Goal: Information Seeking & Learning: Stay updated

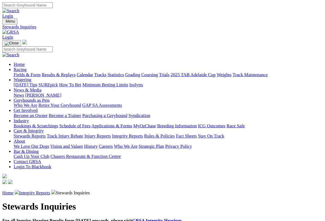
scroll to position [1, 0]
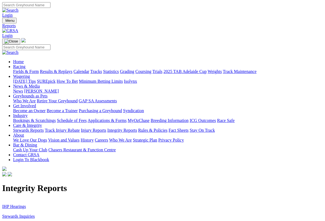
scroll to position [1, 0]
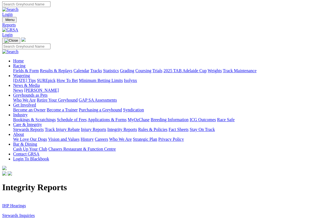
click at [20, 204] on link "IHP Hearings" at bounding box center [14, 206] width 24 height 5
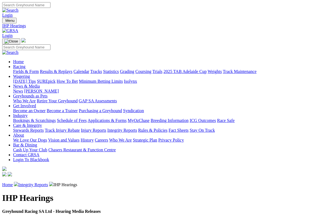
scroll to position [1, 0]
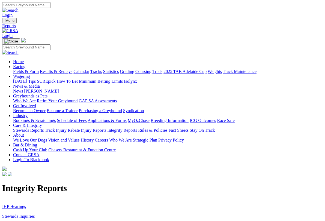
scroll to position [1, 0]
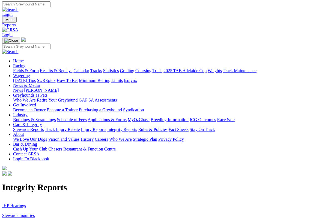
click at [25, 64] on link "Racing" at bounding box center [19, 66] width 12 height 5
click at [24, 68] on link "Fields & Form" at bounding box center [26, 70] width 26 height 5
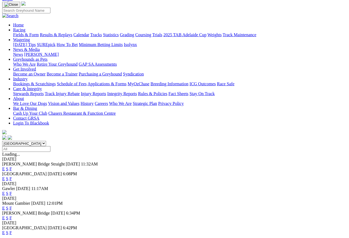
scroll to position [41, 0]
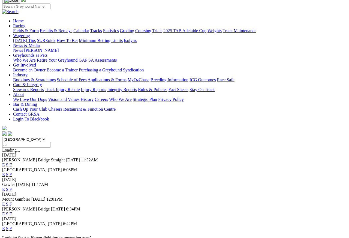
click at [12, 187] on link "F" at bounding box center [11, 189] width 2 height 5
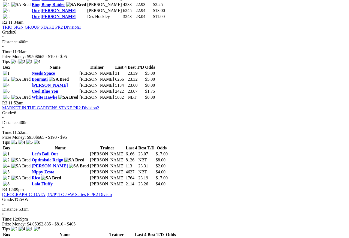
scroll to position [339, 0]
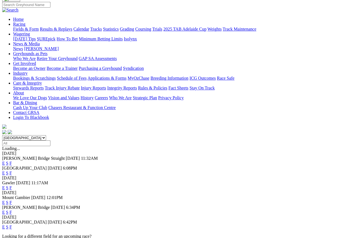
scroll to position [42, 0]
click at [12, 210] on link "F" at bounding box center [11, 212] width 2 height 5
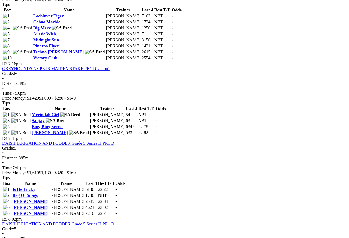
scroll to position [408, 0]
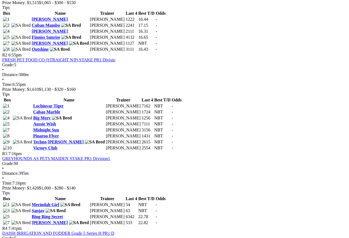
scroll to position [316, 0]
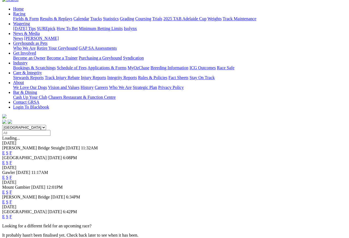
scroll to position [53, 0]
click at [12, 214] on link "F" at bounding box center [11, 216] width 2 height 5
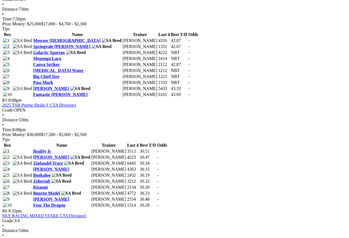
scroll to position [585, 0]
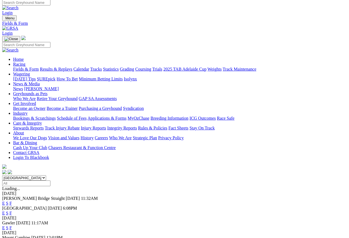
scroll to position [2, 0]
click at [71, 67] on link "Results & Replays" at bounding box center [56, 69] width 32 height 5
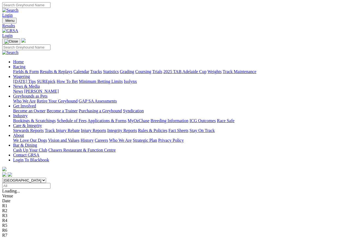
scroll to position [2, 0]
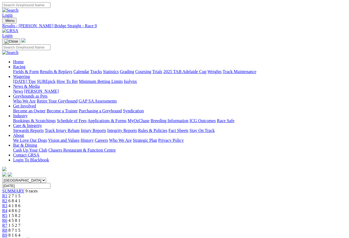
scroll to position [2, 0]
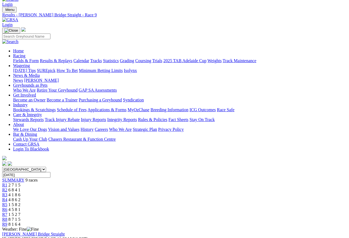
scroll to position [7, 0]
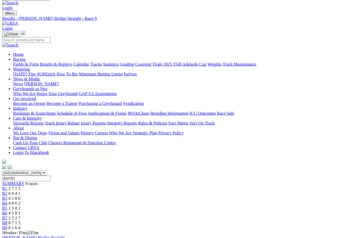
click at [7, 221] on span "R8" at bounding box center [4, 223] width 5 height 5
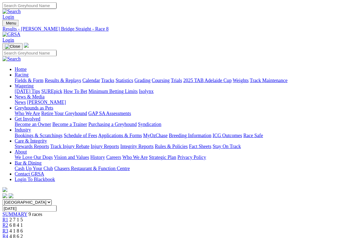
scroll to position [2, 0]
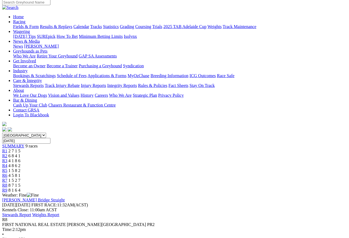
scroll to position [21, 0]
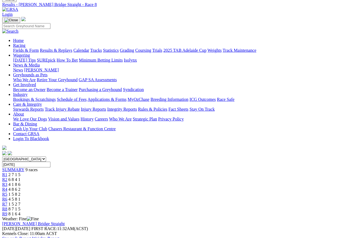
click at [20, 202] on span "1 5 2 7" at bounding box center [14, 204] width 12 height 5
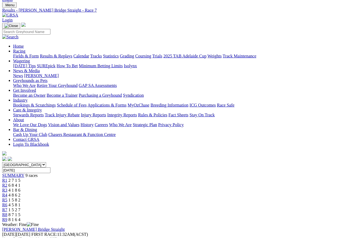
scroll to position [12, 0]
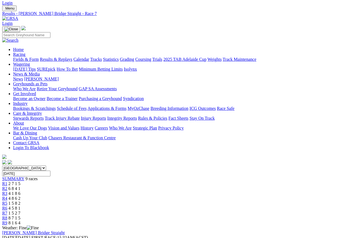
click at [7, 206] on span "R6" at bounding box center [4, 208] width 5 height 5
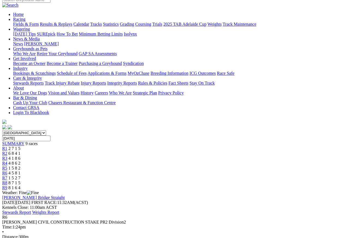
scroll to position [45, 0]
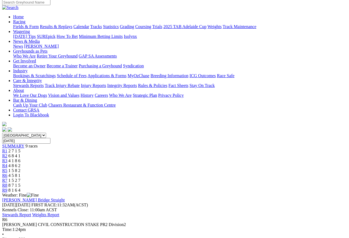
click at [198, 168] on div "R5 1 5 8 2" at bounding box center [174, 170] width 345 height 5
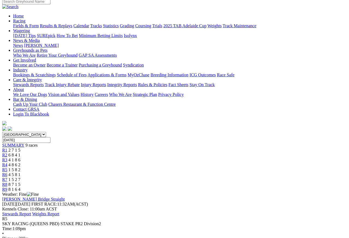
scroll to position [34, 0]
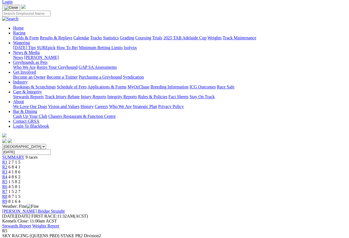
click at [7, 174] on link "R4" at bounding box center [4, 176] width 5 height 5
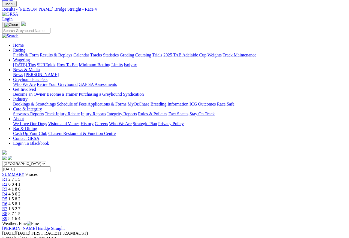
scroll to position [16, 0]
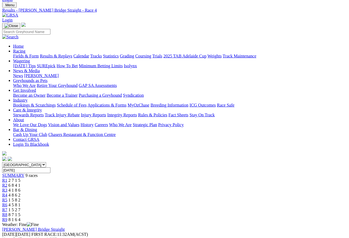
click at [7, 188] on span "R3" at bounding box center [4, 190] width 5 height 5
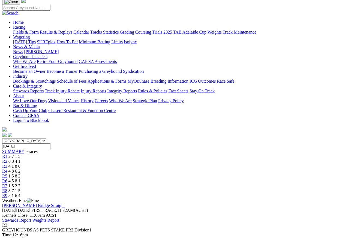
scroll to position [38, 0]
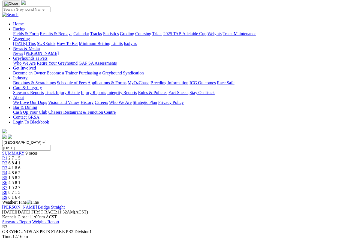
click at [7, 161] on link "R2" at bounding box center [4, 163] width 5 height 5
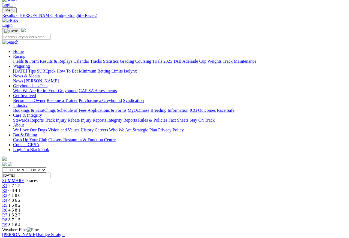
scroll to position [10, 0]
click at [7, 183] on span "R1" at bounding box center [4, 185] width 5 height 5
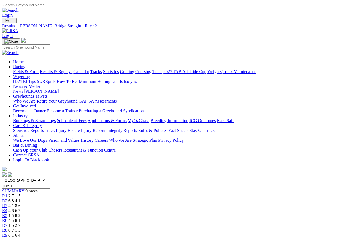
scroll to position [2, 0]
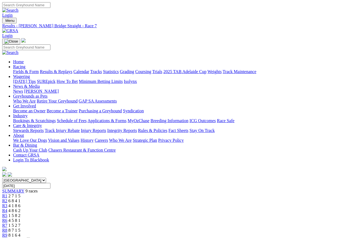
scroll to position [2, 0]
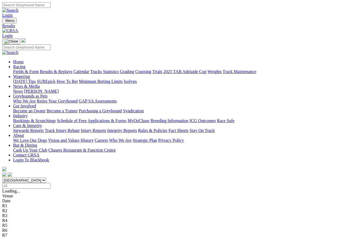
scroll to position [2, 0]
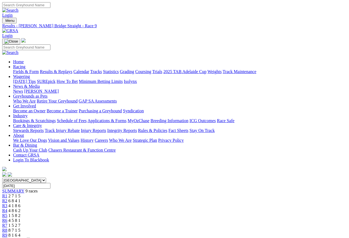
scroll to position [2, 0]
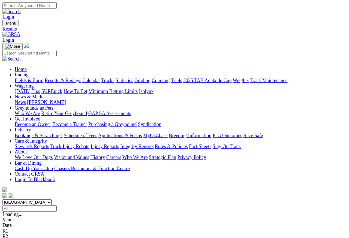
scroll to position [5, 0]
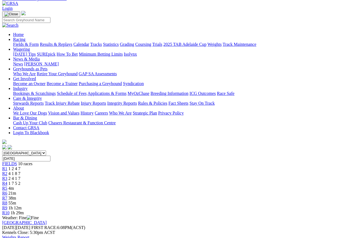
scroll to position [27, 0]
click at [7, 171] on span "R2" at bounding box center [4, 173] width 5 height 5
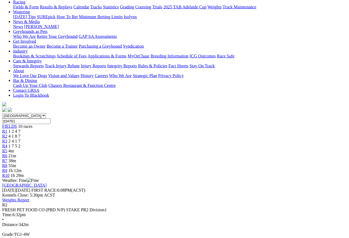
scroll to position [65, 0]
click at [7, 139] on link "R3" at bounding box center [4, 141] width 5 height 5
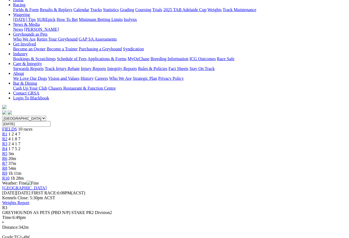
scroll to position [62, 0]
click at [7, 146] on span "R4" at bounding box center [4, 148] width 5 height 5
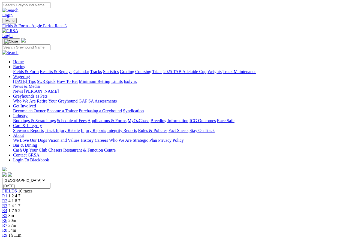
scroll to position [2, 0]
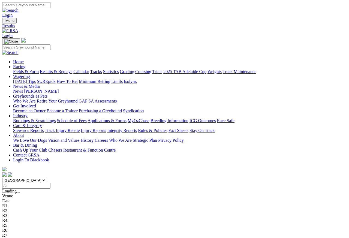
scroll to position [2, 0]
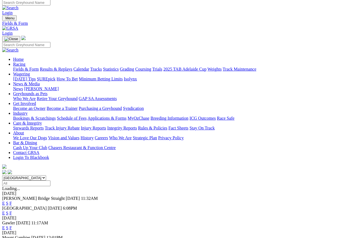
scroll to position [2, 0]
click at [12, 211] on link "F" at bounding box center [11, 213] width 2 height 5
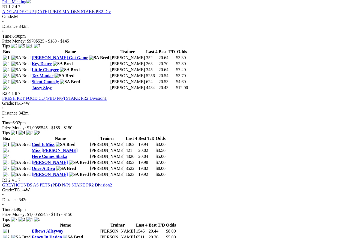
scroll to position [274, 0]
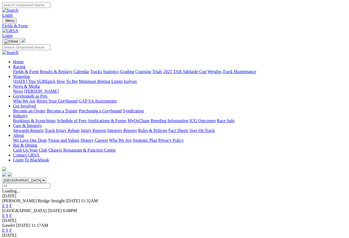
scroll to position [2, 0]
